Goal: Information Seeking & Learning: Learn about a topic

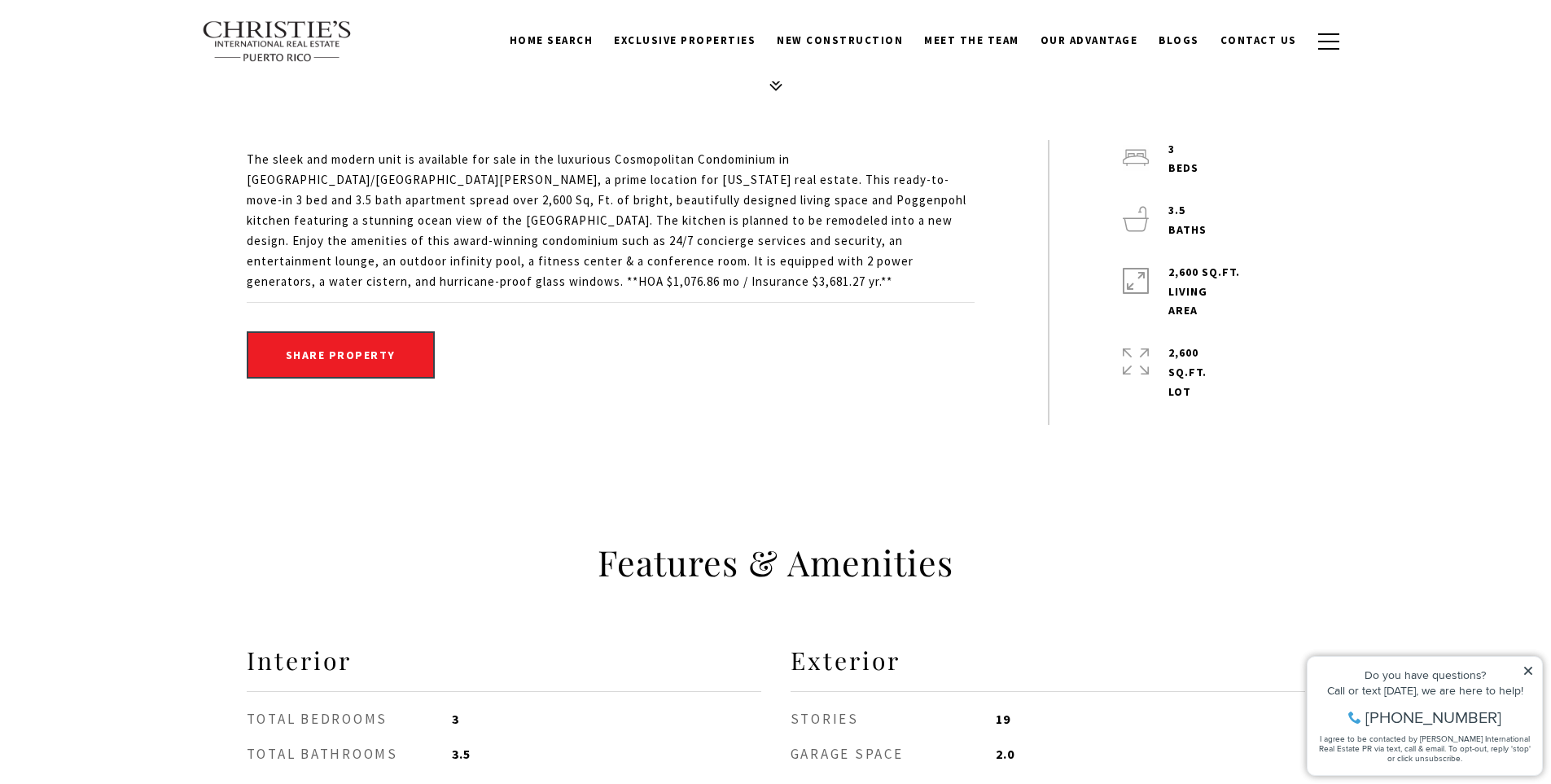
scroll to position [433, 0]
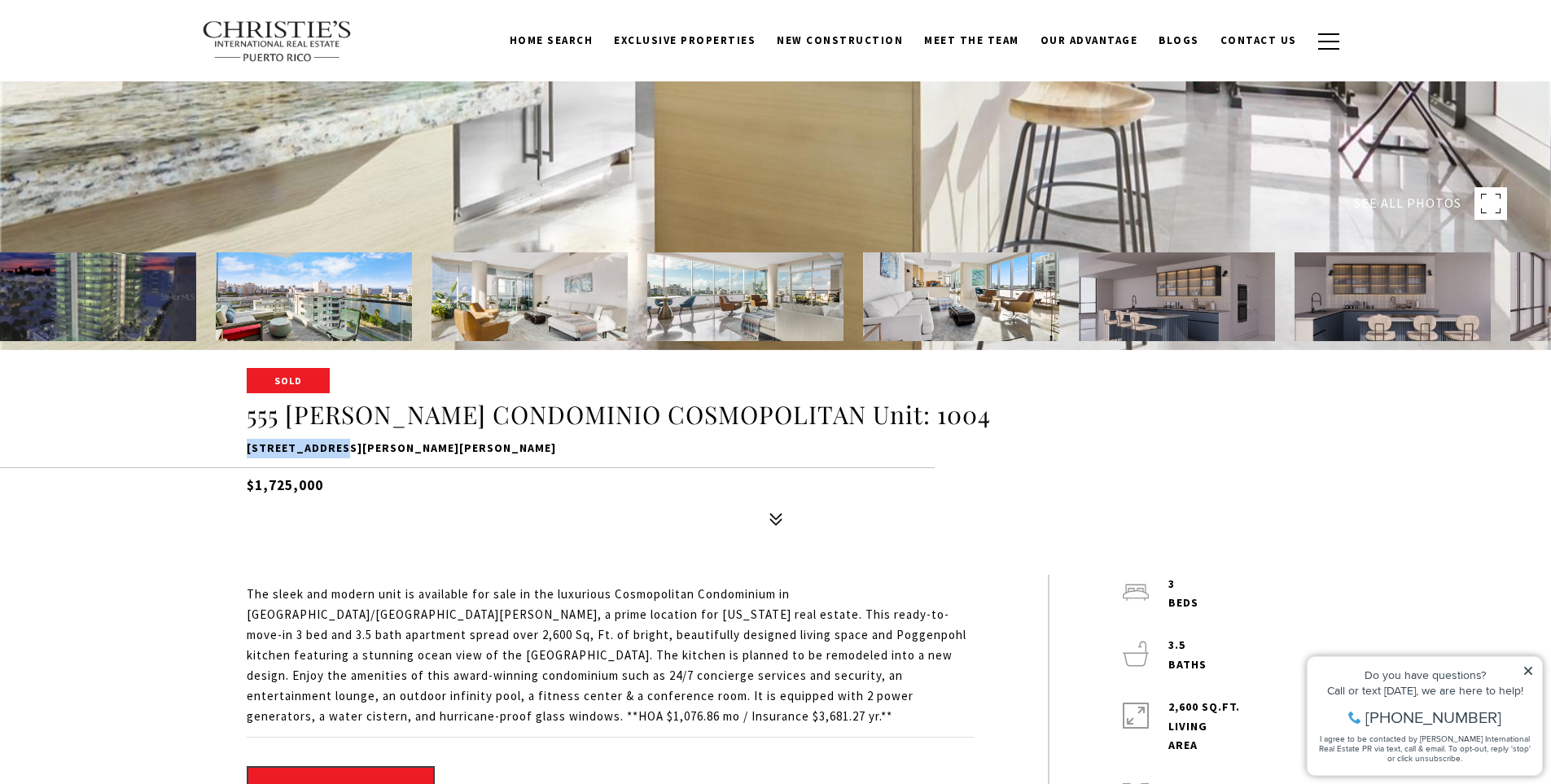
drag, startPoint x: 234, startPoint y: 450, endPoint x: 345, endPoint y: 446, distance: 111.1
click at [345, 446] on div "Sold 555 [PERSON_NAME] CONDOMINIO COSMOPOLITAN [STREET_ADDRESS][PERSON_NAME][PE…" at bounding box center [776, 451] width 1140 height 164
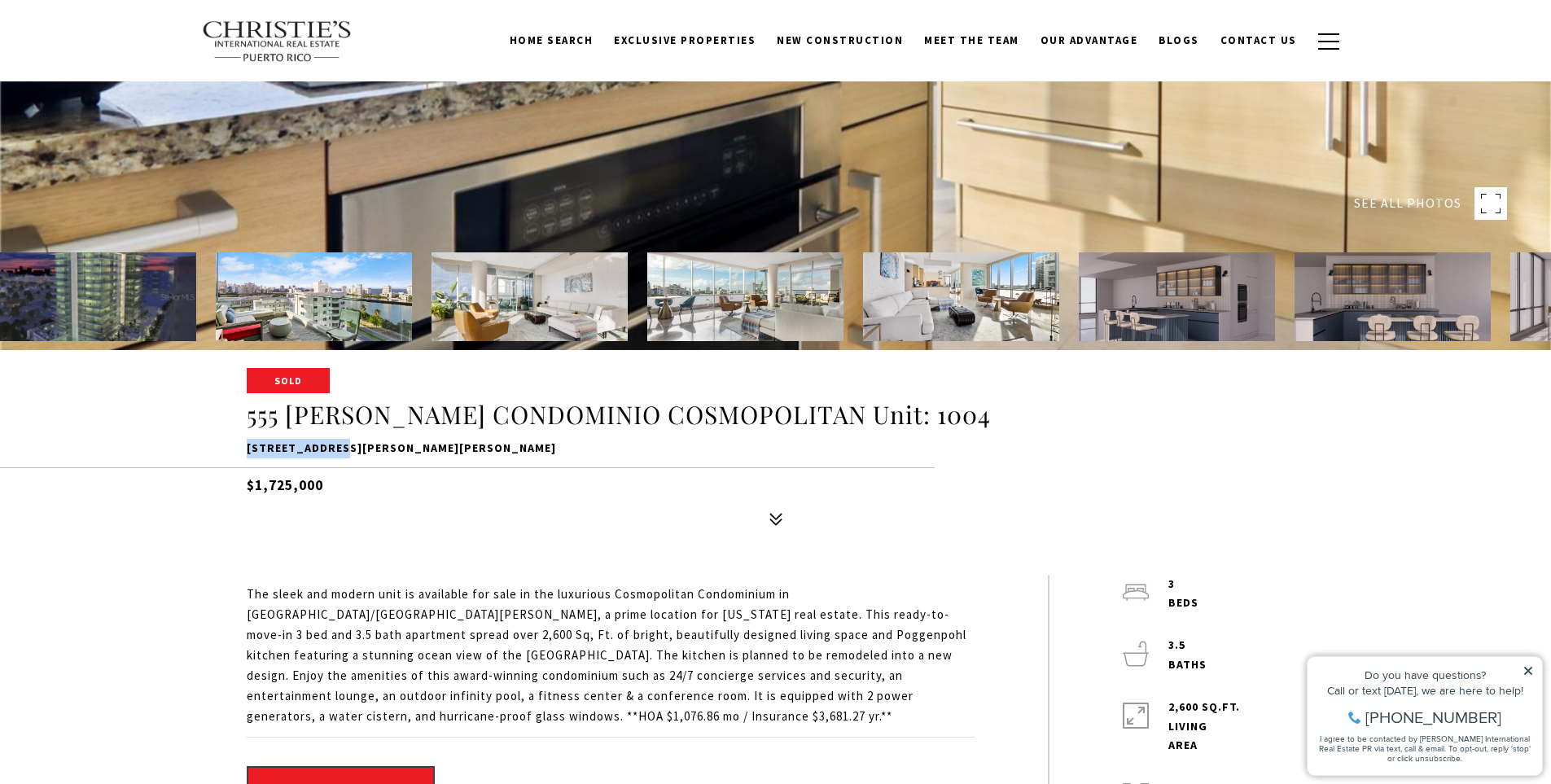
copy p "555 [PERSON_NAME]"
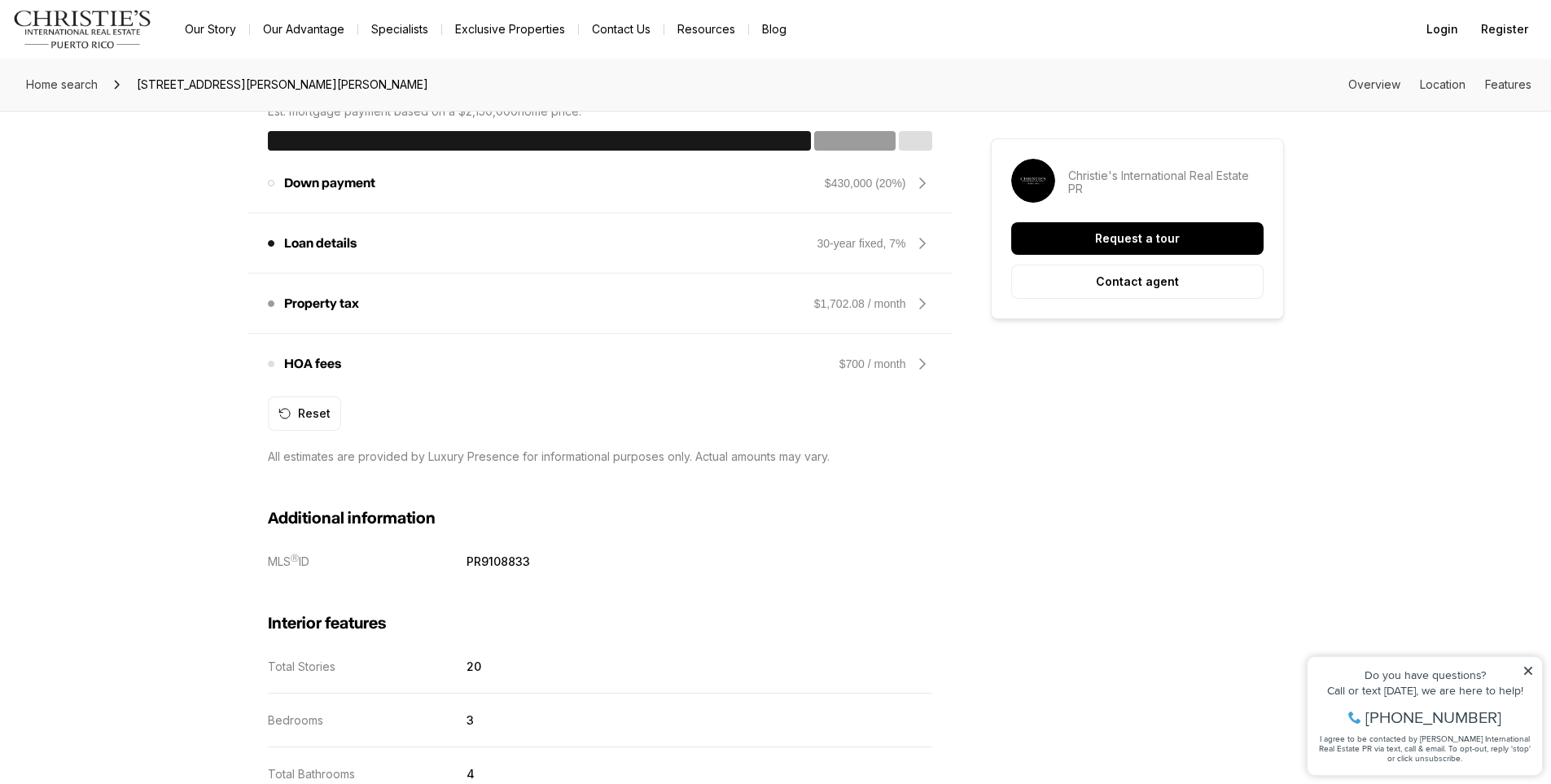
scroll to position [1628, 0]
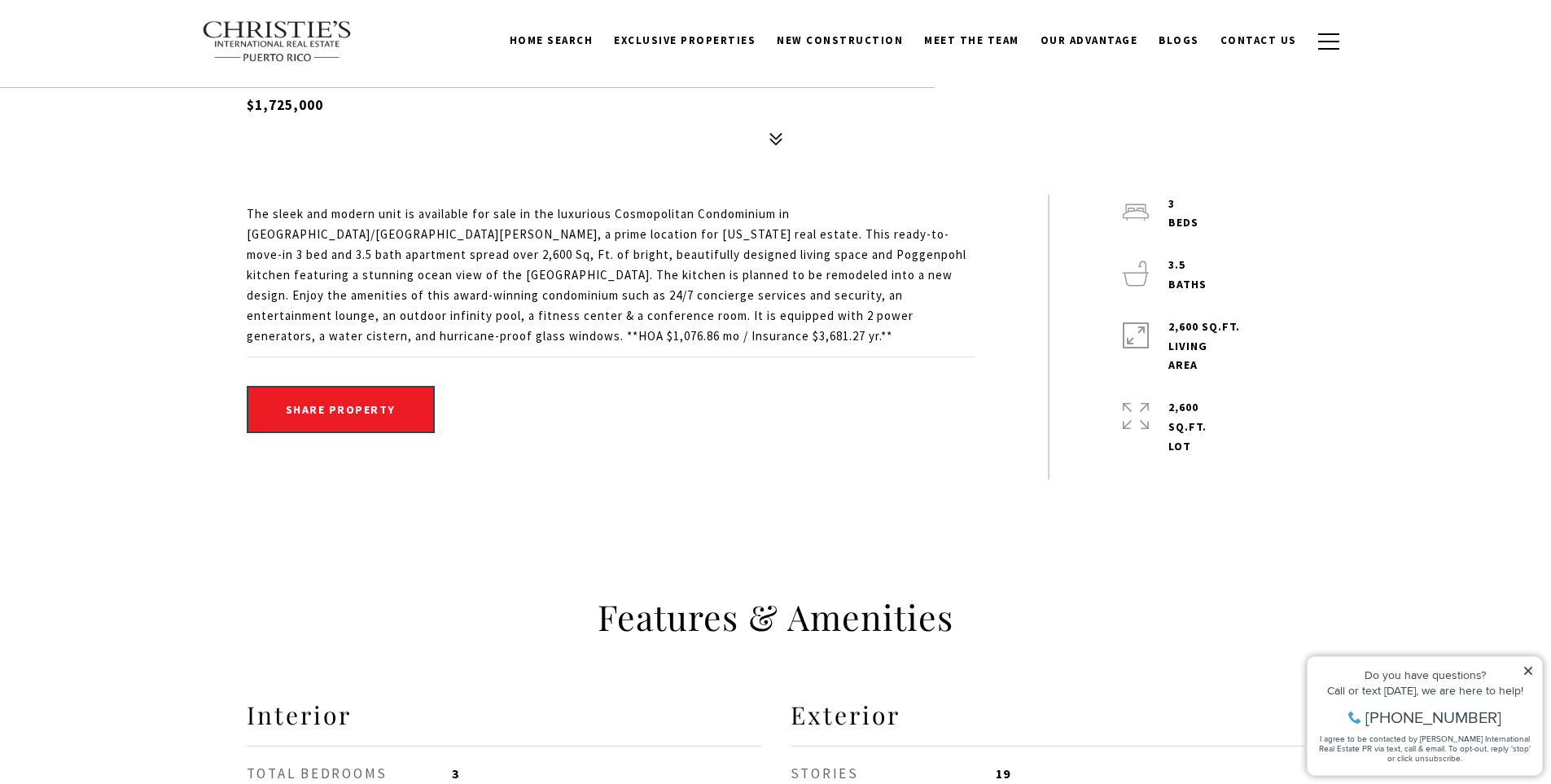
scroll to position [488, 0]
